Goal: Task Accomplishment & Management: Use online tool/utility

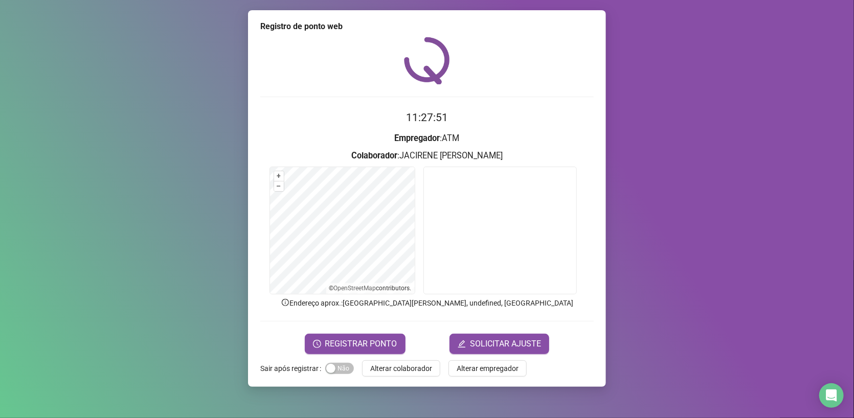
click at [755, 301] on div "Registro de ponto web 11:27:51 Empregador : ATM Colaborador : [PERSON_NAME] + –…" at bounding box center [427, 209] width 854 height 418
drag, startPoint x: 163, startPoint y: 200, endPoint x: 183, endPoint y: 198, distance: 20.6
click at [163, 197] on div "Registro de ponto web 11:27:59 Empregador : ATM Colaborador : [PERSON_NAME] + –…" at bounding box center [427, 209] width 854 height 418
click at [337, 365] on span "Sim Não" at bounding box center [339, 368] width 29 height 11
click at [330, 366] on span "Sim Não" at bounding box center [339, 368] width 29 height 11
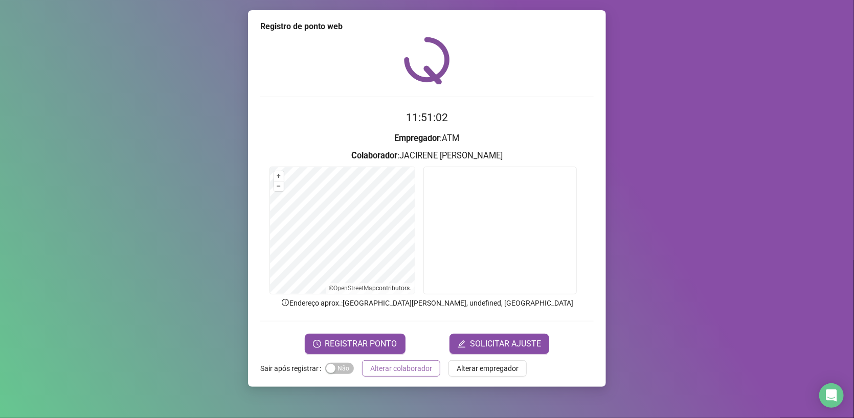
click at [404, 367] on span "Alterar colaborador" at bounding box center [401, 368] width 62 height 11
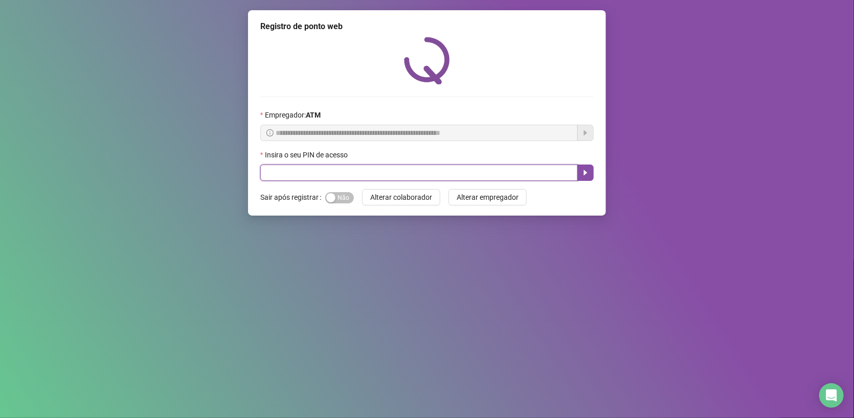
click at [383, 169] on input "text" at bounding box center [418, 173] width 317 height 16
type input "*****"
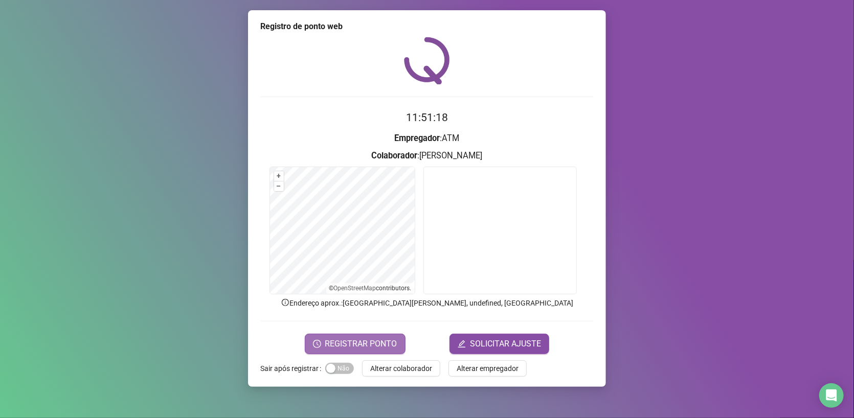
click at [361, 350] on button "REGISTRAR PONTO" at bounding box center [355, 344] width 101 height 20
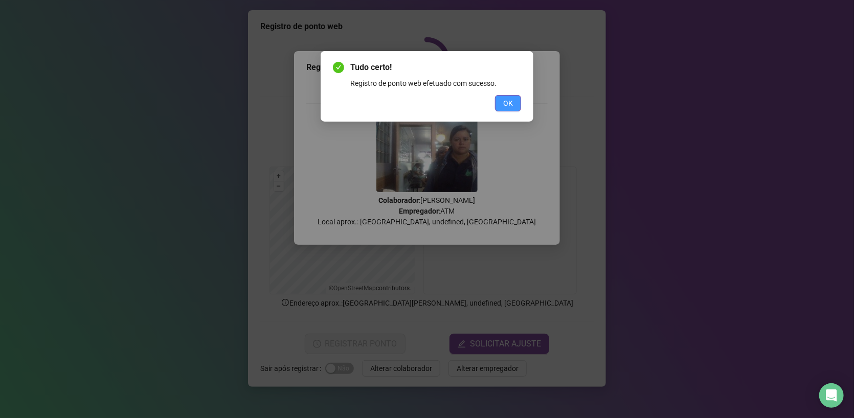
click at [512, 105] on span "OK" at bounding box center [508, 103] width 10 height 11
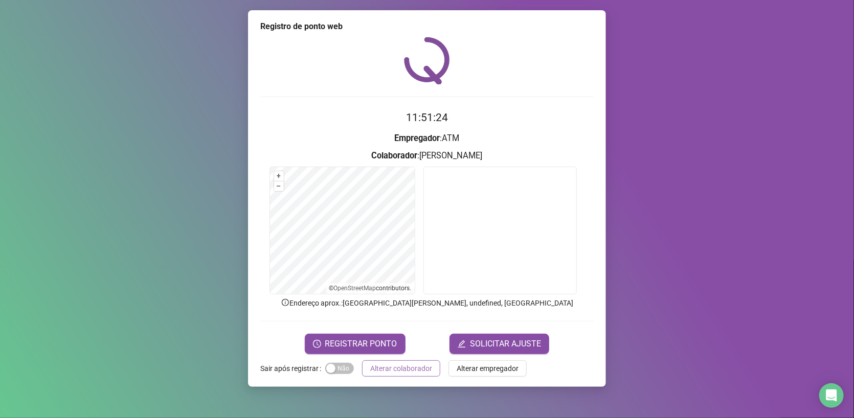
click at [407, 363] on span "Alterar colaborador" at bounding box center [401, 368] width 62 height 11
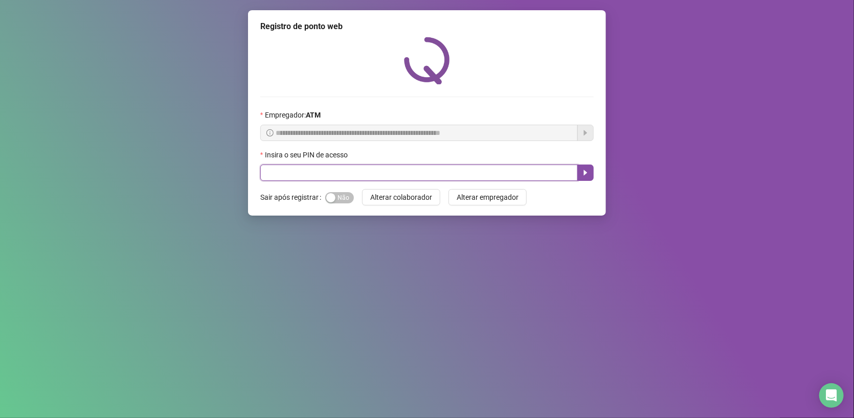
click at [362, 173] on input "text" at bounding box center [418, 173] width 317 height 16
type input "****"
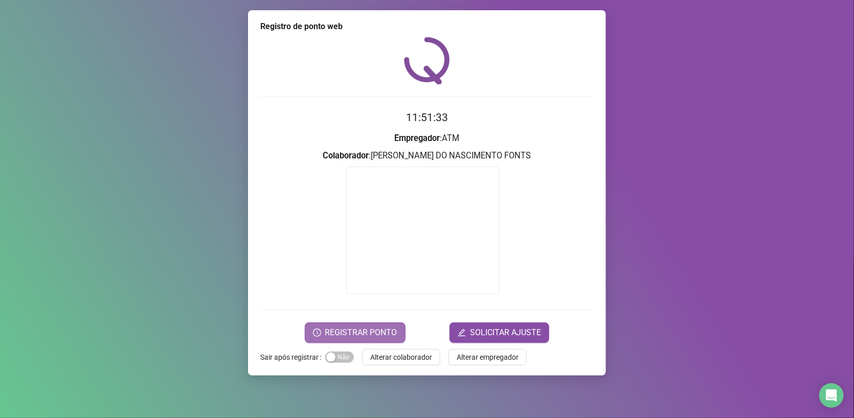
click at [359, 334] on span "REGISTRAR PONTO" at bounding box center [361, 333] width 72 height 12
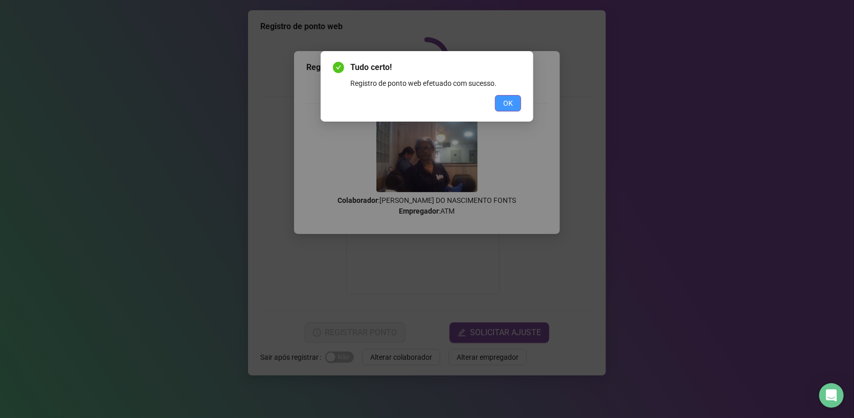
click at [500, 104] on button "OK" at bounding box center [508, 103] width 26 height 16
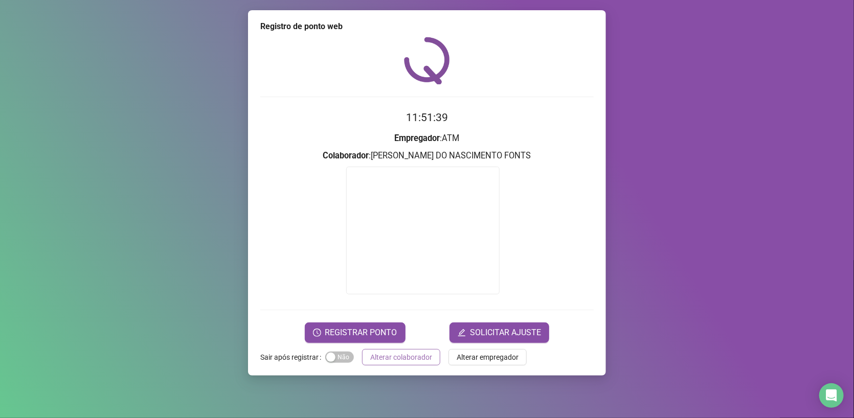
click at [422, 352] on span "Alterar colaborador" at bounding box center [401, 357] width 62 height 11
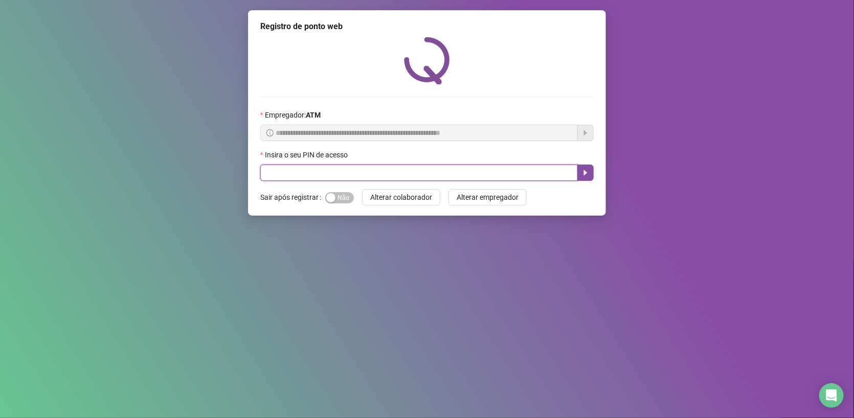
click at [321, 175] on input "text" at bounding box center [418, 173] width 317 height 16
type input "*****"
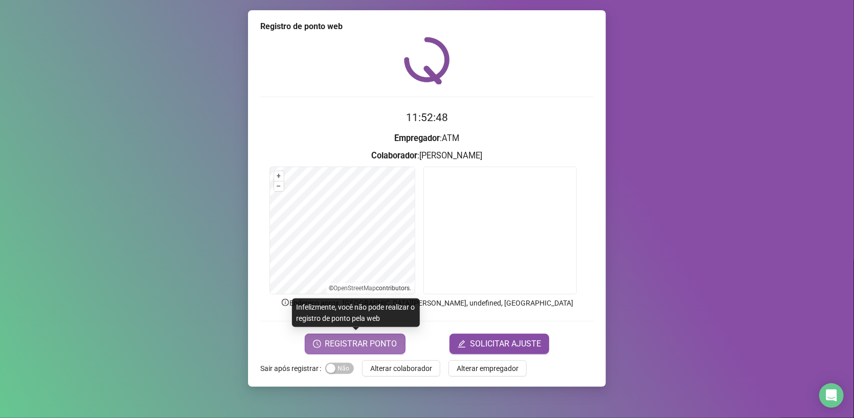
click at [381, 344] on span "REGISTRAR PONTO" at bounding box center [361, 344] width 72 height 12
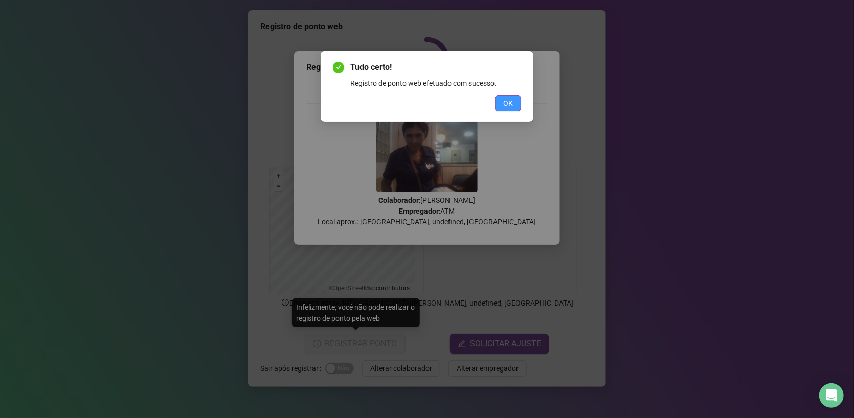
click at [514, 105] on button "OK" at bounding box center [508, 103] width 26 height 16
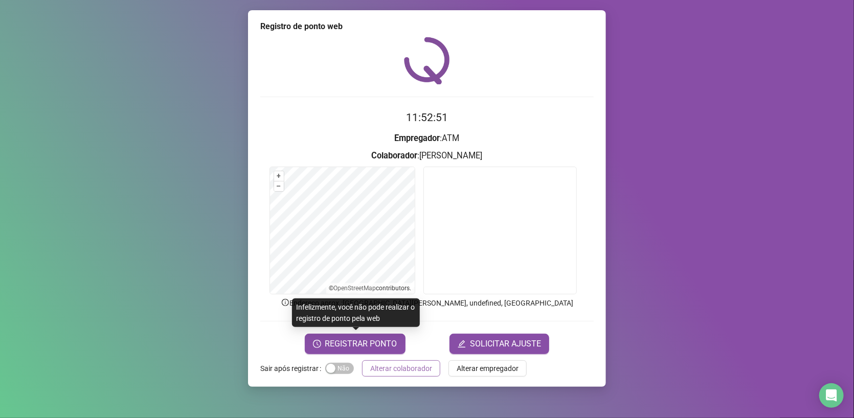
click at [412, 371] on span "Alterar colaborador" at bounding box center [401, 368] width 62 height 11
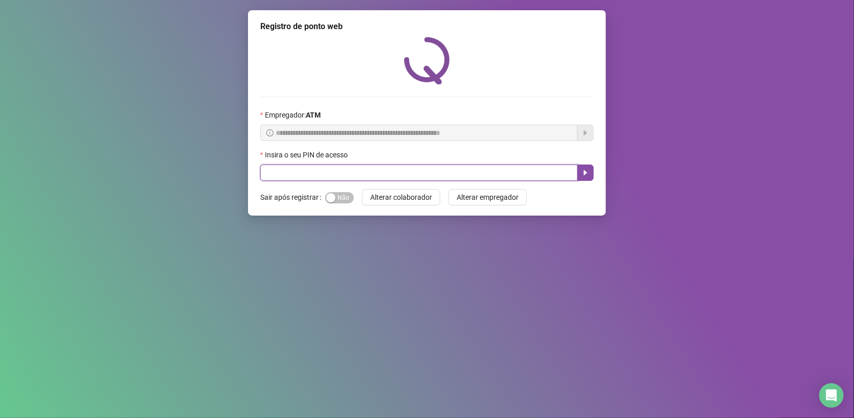
click at [419, 169] on input "text" at bounding box center [418, 173] width 317 height 16
type input "****"
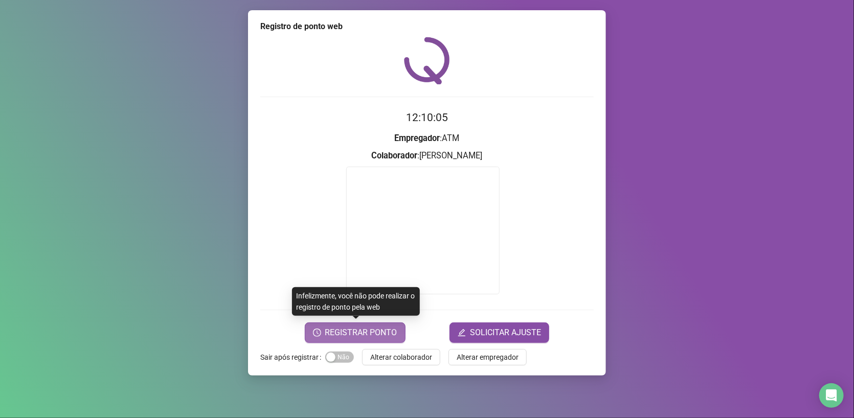
click at [363, 327] on span "REGISTRAR PONTO" at bounding box center [361, 333] width 72 height 12
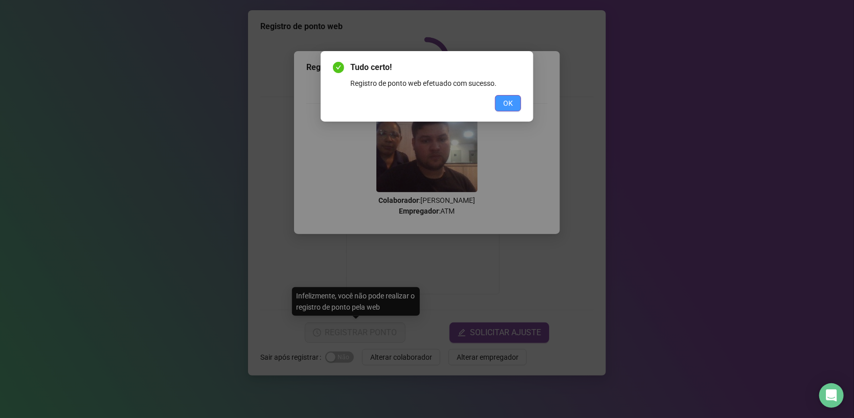
click at [504, 98] on span "OK" at bounding box center [508, 103] width 10 height 11
